Goal: Task Accomplishment & Management: Use online tool/utility

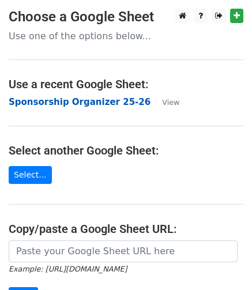
click at [84, 104] on strong "Sponsorship Organizer 25-26" at bounding box center [80, 102] width 142 height 10
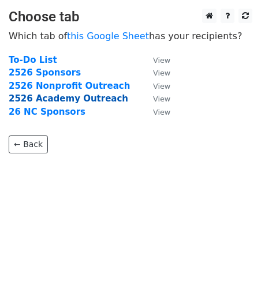
click at [32, 99] on strong "2526 Academy Outreach" at bounding box center [68, 99] width 119 height 10
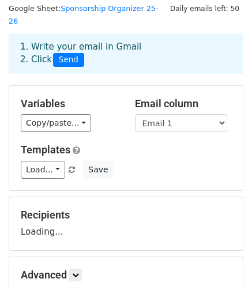
scroll to position [36, 0]
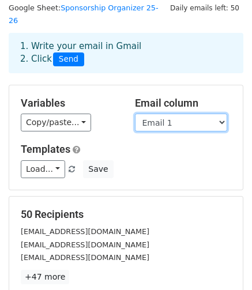
click at [177, 114] on select "Org Website First Last Old Emails Email 1 Team Status Email 2 Email 3" at bounding box center [181, 123] width 92 height 18
select select "Email 2"
click at [135, 114] on select "Org Website First Last Old Emails Email 1 Team Status Email 2 Email 3" at bounding box center [181, 123] width 92 height 18
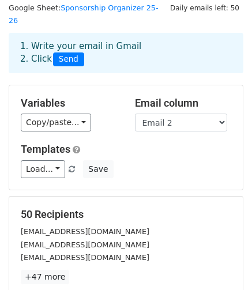
scroll to position [201, 0]
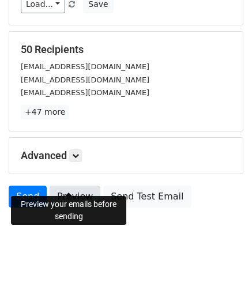
click at [78, 186] on link "Preview" at bounding box center [75, 197] width 51 height 22
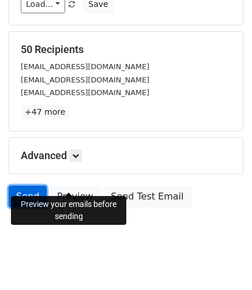
click at [25, 186] on link "Send" at bounding box center [28, 197] width 38 height 22
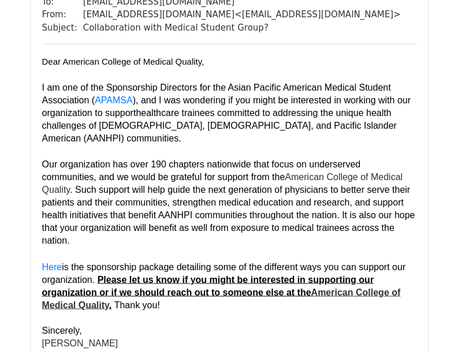
scroll to position [1802, 0]
